Goal: Task Accomplishment & Management: Use online tool/utility

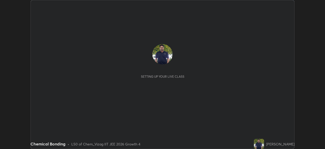
scroll to position [149, 325]
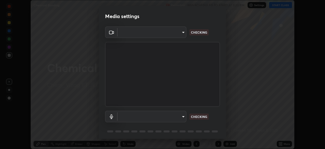
type input "4845557dca10993e581013970589eac48f795e0d899d370849d875fb2bc8e73d"
type input "default"
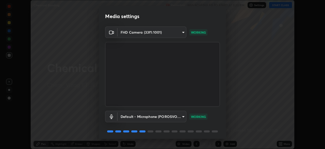
scroll to position [18, 0]
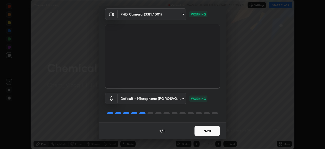
click at [207, 128] on button "Next" at bounding box center [207, 130] width 25 height 10
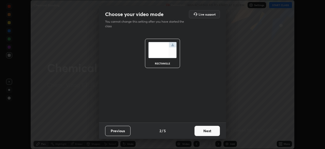
click at [210, 129] on button "Next" at bounding box center [207, 130] width 25 height 10
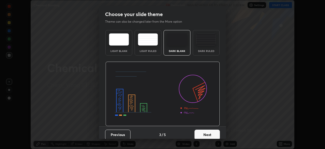
click at [210, 132] on button "Next" at bounding box center [207, 134] width 25 height 10
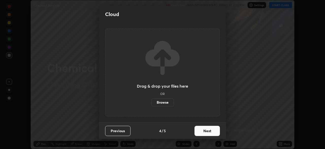
click at [209, 131] on button "Next" at bounding box center [207, 130] width 25 height 10
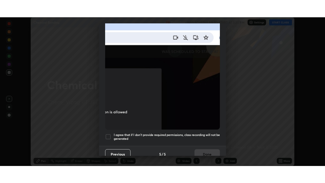
scroll to position [122, 0]
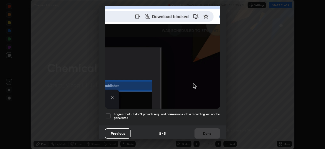
click at [109, 113] on div at bounding box center [108, 116] width 6 height 6
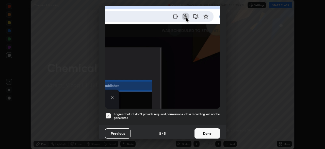
click at [208, 130] on button "Done" at bounding box center [207, 133] width 25 height 10
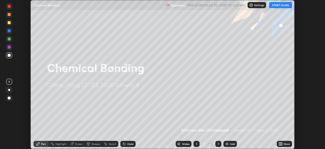
click at [232, 143] on div "Add" at bounding box center [232, 143] width 5 height 3
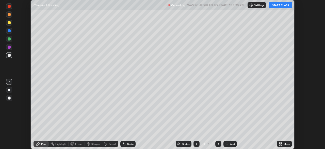
click at [284, 4] on button "START CLASS" at bounding box center [280, 5] width 23 height 6
click at [281, 142] on icon at bounding box center [281, 142] width 1 height 1
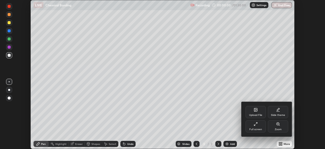
click at [259, 126] on div "Full screen" at bounding box center [256, 126] width 20 height 12
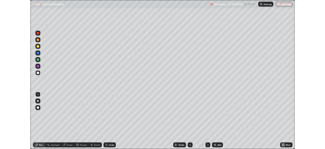
scroll to position [183, 325]
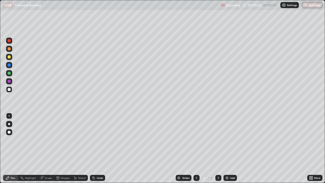
click at [10, 124] on div at bounding box center [9, 124] width 2 height 2
click at [9, 56] on div at bounding box center [9, 56] width 3 height 3
click at [10, 49] on div at bounding box center [9, 48] width 3 height 3
click at [9, 57] on div at bounding box center [9, 56] width 3 height 3
click at [10, 90] on div at bounding box center [9, 89] width 3 height 3
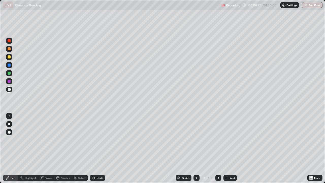
click at [100, 148] on div "Undo" at bounding box center [100, 178] width 6 height 3
click at [10, 57] on div at bounding box center [9, 56] width 3 height 3
click at [8, 91] on div at bounding box center [9, 89] width 6 height 6
click at [100, 148] on div "Undo" at bounding box center [100, 178] width 6 height 3
click at [101, 148] on div "Undo" at bounding box center [100, 178] width 6 height 3
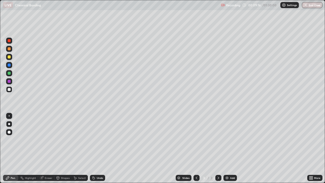
click at [11, 58] on div at bounding box center [9, 57] width 6 height 6
click at [9, 74] on div at bounding box center [9, 73] width 3 height 3
click at [231, 148] on div "Add" at bounding box center [232, 178] width 5 height 3
click at [9, 58] on div at bounding box center [9, 56] width 3 height 3
click at [9, 90] on div at bounding box center [9, 89] width 3 height 3
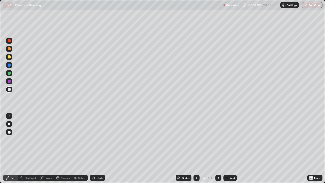
click at [9, 57] on div at bounding box center [9, 56] width 3 height 3
click at [9, 90] on div at bounding box center [9, 89] width 3 height 3
click at [9, 74] on div at bounding box center [9, 73] width 3 height 3
click at [97, 148] on div "Undo" at bounding box center [100, 178] width 6 height 3
click at [93, 148] on icon at bounding box center [94, 178] width 2 height 2
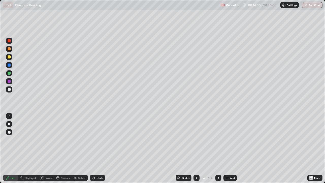
click at [8, 58] on div at bounding box center [9, 56] width 3 height 3
click at [10, 90] on div at bounding box center [9, 89] width 3 height 3
click at [10, 74] on div at bounding box center [9, 73] width 3 height 3
click at [98, 148] on div "Undo" at bounding box center [97, 178] width 15 height 6
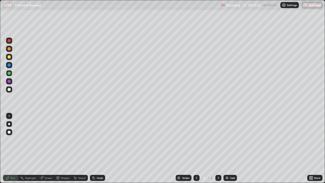
click at [98, 148] on div "Undo" at bounding box center [97, 178] width 15 height 6
click at [8, 90] on div at bounding box center [9, 89] width 3 height 3
click at [10, 58] on div at bounding box center [9, 56] width 3 height 3
click at [95, 148] on div "Undo" at bounding box center [97, 178] width 15 height 6
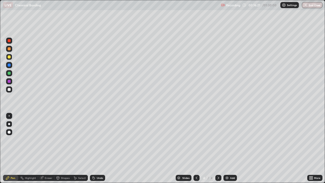
click at [9, 91] on div at bounding box center [9, 89] width 3 height 3
click at [10, 58] on div at bounding box center [9, 56] width 3 height 3
click at [10, 90] on div at bounding box center [9, 89] width 3 height 3
click at [9, 57] on div at bounding box center [9, 56] width 3 height 3
click at [9, 90] on div at bounding box center [9, 89] width 3 height 3
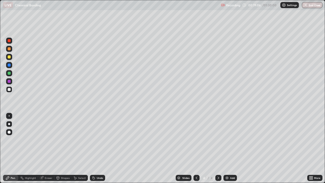
click at [95, 148] on icon at bounding box center [94, 178] width 4 height 4
click at [10, 57] on div at bounding box center [9, 56] width 3 height 3
click at [97, 148] on div "Undo" at bounding box center [100, 178] width 6 height 3
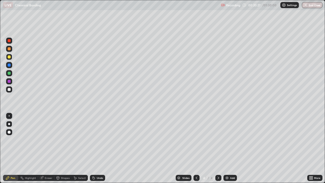
click at [9, 90] on div at bounding box center [9, 89] width 3 height 3
click at [9, 57] on div at bounding box center [9, 56] width 3 height 3
click at [48, 148] on div "Eraser" at bounding box center [49, 178] width 8 height 3
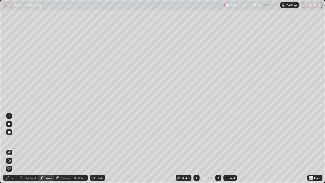
click at [13, 148] on div "Pen" at bounding box center [13, 178] width 5 height 3
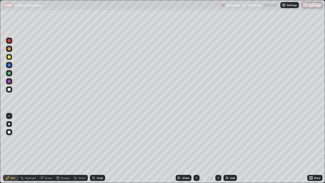
click at [10, 49] on div at bounding box center [9, 48] width 3 height 3
click at [93, 148] on icon at bounding box center [94, 178] width 2 height 2
click at [94, 148] on icon at bounding box center [94, 178] width 2 height 2
click at [93, 148] on icon at bounding box center [94, 178] width 4 height 4
click at [9, 57] on div at bounding box center [9, 56] width 3 height 3
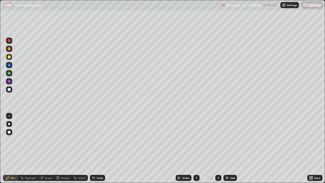
click at [10, 89] on div at bounding box center [9, 89] width 3 height 3
click at [9, 48] on div at bounding box center [9, 48] width 3 height 3
click at [97, 148] on div "Undo" at bounding box center [100, 178] width 6 height 3
click at [95, 148] on div "Undo" at bounding box center [97, 178] width 15 height 6
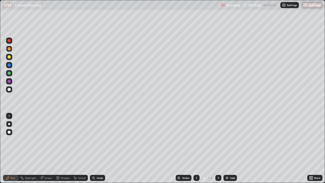
click at [47, 148] on div "Eraser" at bounding box center [49, 178] width 8 height 3
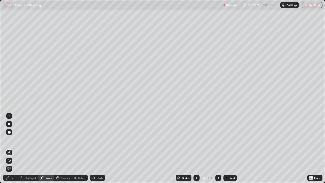
click at [14, 148] on div "Pen" at bounding box center [13, 178] width 5 height 3
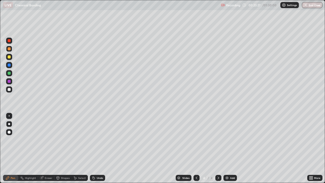
click at [97, 148] on div "Undo" at bounding box center [100, 178] width 6 height 3
click at [9, 56] on div at bounding box center [9, 56] width 3 height 3
click at [97, 148] on div "Undo" at bounding box center [100, 178] width 6 height 3
click at [99, 148] on div "Undo" at bounding box center [100, 178] width 6 height 3
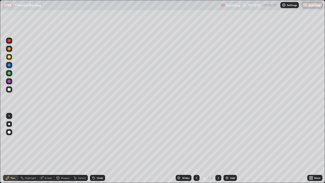
click at [9, 49] on div at bounding box center [9, 48] width 3 height 3
click at [8, 65] on div at bounding box center [9, 64] width 3 height 3
click at [61, 148] on div "Shapes" at bounding box center [65, 178] width 9 height 3
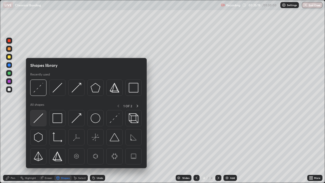
click at [39, 118] on img at bounding box center [39, 118] width 10 height 10
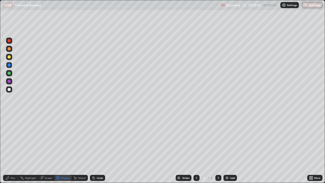
click at [7, 82] on div at bounding box center [9, 81] width 6 height 6
click at [44, 148] on div "Eraser" at bounding box center [46, 178] width 16 height 6
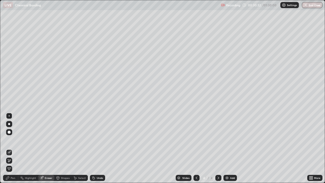
click at [13, 148] on div "Pen" at bounding box center [13, 178] width 5 height 3
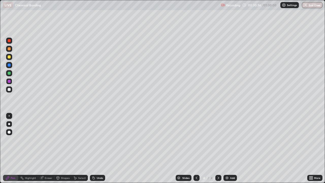
click at [97, 148] on div "Undo" at bounding box center [100, 178] width 6 height 3
click at [98, 148] on div "Undo" at bounding box center [100, 178] width 6 height 3
click at [10, 91] on div at bounding box center [9, 89] width 3 height 3
click at [229, 148] on div "Add" at bounding box center [229, 178] width 13 height 6
click at [9, 57] on div at bounding box center [9, 56] width 3 height 3
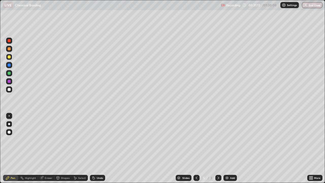
click at [196, 148] on icon at bounding box center [197, 178] width 4 height 4
click at [60, 148] on div "Shapes" at bounding box center [62, 178] width 17 height 6
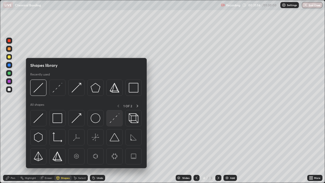
click at [113, 119] on img at bounding box center [115, 118] width 10 height 10
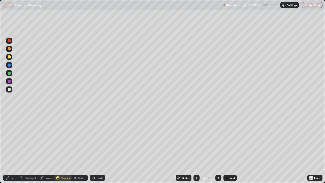
click at [10, 65] on div at bounding box center [9, 64] width 3 height 3
click at [98, 148] on div "Undo" at bounding box center [100, 178] width 6 height 3
click at [216, 148] on icon at bounding box center [218, 178] width 4 height 4
click at [196, 148] on icon at bounding box center [197, 178] width 4 height 4
click at [216, 148] on icon at bounding box center [218, 178] width 4 height 4
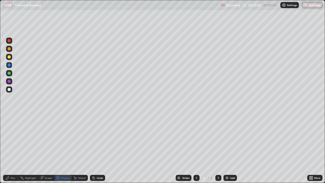
click at [10, 58] on div at bounding box center [9, 56] width 3 height 3
click at [10, 148] on div "Pen" at bounding box center [10, 178] width 15 height 6
click at [97, 148] on div "Undo" at bounding box center [100, 178] width 6 height 3
click at [98, 148] on div "Undo" at bounding box center [100, 178] width 6 height 3
click at [97, 148] on div "Undo" at bounding box center [100, 178] width 6 height 3
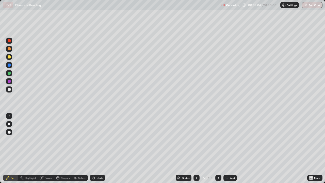
click at [95, 148] on icon at bounding box center [94, 178] width 4 height 4
click at [11, 89] on div at bounding box center [9, 89] width 6 height 6
click at [9, 57] on div at bounding box center [9, 56] width 3 height 3
click at [9, 49] on div at bounding box center [9, 48] width 3 height 3
click at [10, 57] on div at bounding box center [9, 56] width 3 height 3
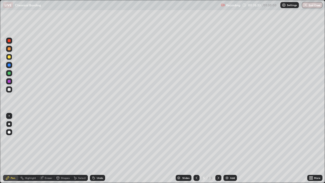
click at [97, 148] on div "Undo" at bounding box center [100, 178] width 6 height 3
click at [95, 148] on div "Undo" at bounding box center [97, 178] width 15 height 6
click at [8, 92] on div at bounding box center [9, 89] width 6 height 6
click at [98, 148] on div "Undo" at bounding box center [100, 178] width 6 height 3
click at [99, 148] on div "Undo" at bounding box center [97, 178] width 15 height 6
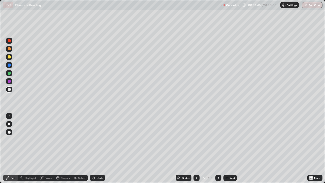
click at [98, 148] on div "Undo" at bounding box center [100, 178] width 6 height 3
click at [93, 148] on icon at bounding box center [94, 178] width 2 height 2
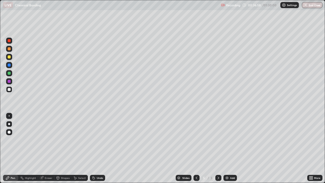
click at [93, 148] on icon at bounding box center [94, 178] width 2 height 2
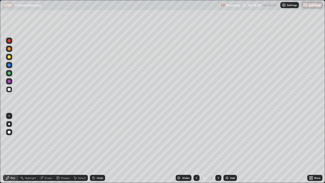
click at [92, 148] on icon at bounding box center [94, 178] width 4 height 4
click at [97, 148] on div "Undo" at bounding box center [100, 178] width 6 height 3
click at [95, 148] on div "Undo" at bounding box center [97, 178] width 15 height 6
click at [98, 148] on div "Undo" at bounding box center [100, 178] width 6 height 3
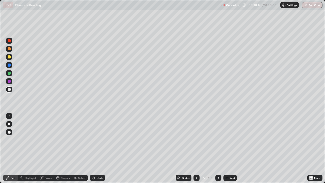
click at [97, 148] on div "Undo" at bounding box center [97, 178] width 15 height 6
click at [98, 148] on div "Undo" at bounding box center [97, 178] width 15 height 6
click at [99, 148] on div "Undo" at bounding box center [97, 178] width 15 height 6
click at [9, 59] on div at bounding box center [9, 57] width 6 height 6
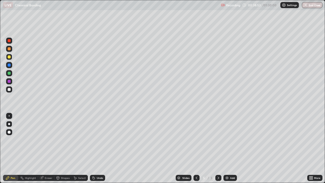
click at [97, 148] on div "Undo" at bounding box center [100, 178] width 6 height 3
click at [96, 148] on div "Undo" at bounding box center [97, 178] width 15 height 6
click at [98, 148] on div "Undo" at bounding box center [100, 178] width 6 height 3
click at [11, 89] on div at bounding box center [9, 89] width 6 height 6
click at [10, 74] on div at bounding box center [9, 73] width 3 height 3
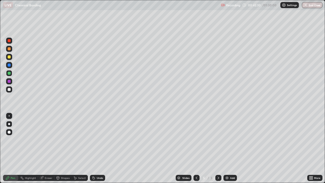
click at [8, 56] on div at bounding box center [9, 56] width 3 height 3
click at [228, 148] on img at bounding box center [227, 178] width 4 height 4
click at [9, 89] on div at bounding box center [9, 89] width 3 height 3
click at [97, 148] on div "Undo" at bounding box center [100, 178] width 6 height 3
click at [98, 148] on div "Undo" at bounding box center [100, 178] width 6 height 3
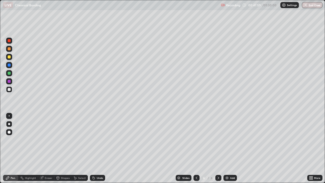
click at [95, 148] on div "Undo" at bounding box center [97, 178] width 15 height 6
click at [9, 50] on div at bounding box center [9, 48] width 3 height 3
click at [8, 57] on div at bounding box center [9, 56] width 3 height 3
click at [196, 148] on icon at bounding box center [197, 178] width 4 height 4
click at [218, 148] on icon at bounding box center [219, 178] width 2 height 3
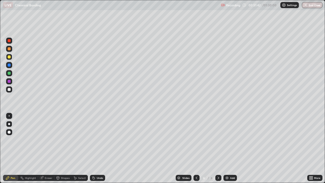
click at [9, 49] on div at bounding box center [9, 48] width 3 height 3
click at [9, 89] on div at bounding box center [9, 89] width 3 height 3
click at [10, 59] on div at bounding box center [9, 57] width 6 height 6
click at [9, 89] on div at bounding box center [9, 89] width 3 height 3
click at [10, 57] on div at bounding box center [9, 56] width 3 height 3
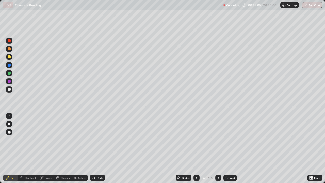
click at [9, 90] on div at bounding box center [9, 89] width 3 height 3
click at [100, 148] on div "Undo" at bounding box center [100, 178] width 6 height 3
click at [10, 57] on div at bounding box center [9, 56] width 3 height 3
click at [10, 49] on div at bounding box center [9, 48] width 3 height 3
click at [9, 58] on div at bounding box center [9, 56] width 3 height 3
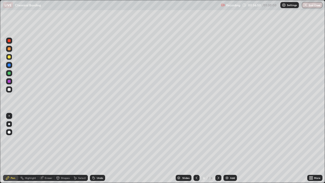
click at [10, 74] on div at bounding box center [9, 73] width 3 height 3
click at [9, 82] on div at bounding box center [9, 81] width 3 height 3
click at [9, 65] on div at bounding box center [9, 64] width 3 height 3
click at [95, 148] on div "Undo" at bounding box center [97, 178] width 15 height 6
click at [94, 148] on icon at bounding box center [94, 178] width 2 height 2
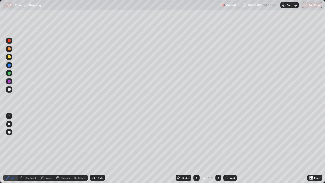
click at [8, 89] on div at bounding box center [9, 89] width 3 height 3
click at [11, 73] on div at bounding box center [9, 73] width 6 height 6
click at [9, 90] on div at bounding box center [9, 89] width 3 height 3
click at [10, 57] on div at bounding box center [9, 56] width 3 height 3
click at [98, 148] on div "Undo" at bounding box center [97, 178] width 15 height 6
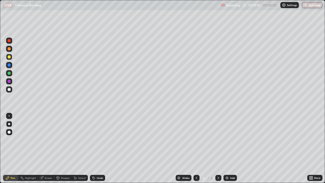
click at [101, 148] on div "Undo" at bounding box center [100, 178] width 6 height 3
click at [100, 148] on div "Undo" at bounding box center [97, 178] width 15 height 6
click at [8, 89] on div at bounding box center [9, 89] width 3 height 3
click at [230, 148] on div "Add" at bounding box center [229, 178] width 13 height 6
click at [9, 57] on div at bounding box center [9, 56] width 3 height 3
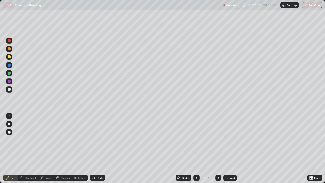
click at [9, 90] on div at bounding box center [9, 89] width 3 height 3
click at [97, 148] on div "Undo" at bounding box center [100, 178] width 6 height 3
click at [98, 148] on div "Undo" at bounding box center [100, 178] width 6 height 3
click at [97, 148] on div "Undo" at bounding box center [97, 178] width 15 height 6
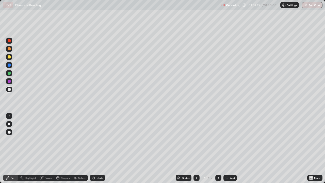
click at [97, 148] on div "Undo" at bounding box center [97, 178] width 15 height 6
click at [196, 148] on icon at bounding box center [197, 178] width 4 height 4
click at [218, 148] on icon at bounding box center [218, 178] width 4 height 4
click at [10, 74] on div at bounding box center [9, 73] width 3 height 3
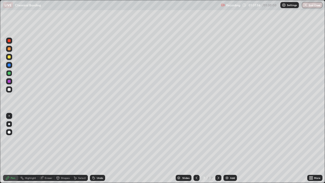
click at [9, 91] on div at bounding box center [9, 89] width 6 height 6
click at [9, 50] on div at bounding box center [9, 48] width 3 height 3
click at [196, 148] on icon at bounding box center [197, 178] width 4 height 4
click at [218, 148] on icon at bounding box center [219, 178] width 2 height 3
click at [11, 91] on div at bounding box center [9, 89] width 6 height 6
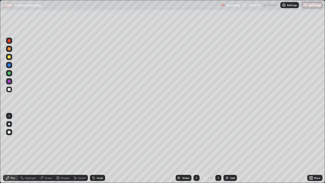
click at [9, 57] on div at bounding box center [9, 56] width 3 height 3
click at [97, 148] on div "Undo" at bounding box center [100, 178] width 6 height 3
click at [96, 148] on div "Undo" at bounding box center [97, 178] width 15 height 6
click at [10, 89] on div at bounding box center [9, 89] width 3 height 3
click at [310, 7] on button "End Class" at bounding box center [312, 5] width 21 height 6
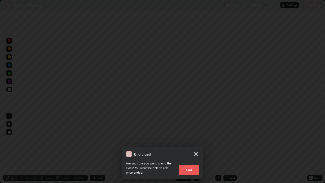
click at [195, 148] on button "End" at bounding box center [189, 170] width 20 height 10
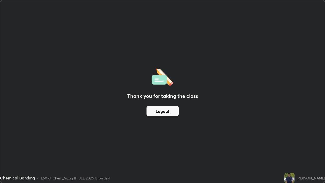
click at [170, 113] on button "Logout" at bounding box center [163, 111] width 32 height 10
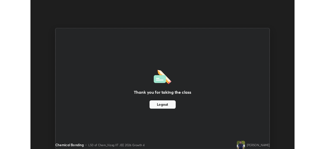
scroll to position [25248, 25072]
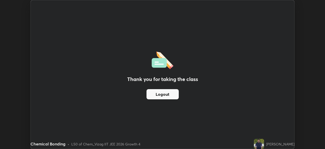
click at [169, 94] on button "Logout" at bounding box center [163, 94] width 32 height 10
click at [143, 64] on div "Thank you for taking the class Logout" at bounding box center [163, 74] width 264 height 148
click at [148, 53] on div "Thank you for taking the class Logout" at bounding box center [163, 74] width 264 height 148
click at [164, 95] on button "Logout" at bounding box center [163, 94] width 32 height 10
click at [163, 96] on button "Logout" at bounding box center [163, 94] width 32 height 10
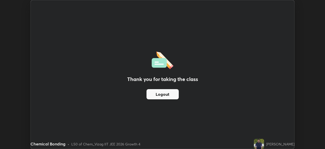
click at [162, 96] on button "Logout" at bounding box center [163, 94] width 32 height 10
click at [163, 95] on button "Logout" at bounding box center [163, 94] width 32 height 10
click at [165, 96] on button "Logout" at bounding box center [163, 94] width 32 height 10
click at [168, 96] on button "Logout" at bounding box center [163, 94] width 32 height 10
